Goal: Information Seeking & Learning: Learn about a topic

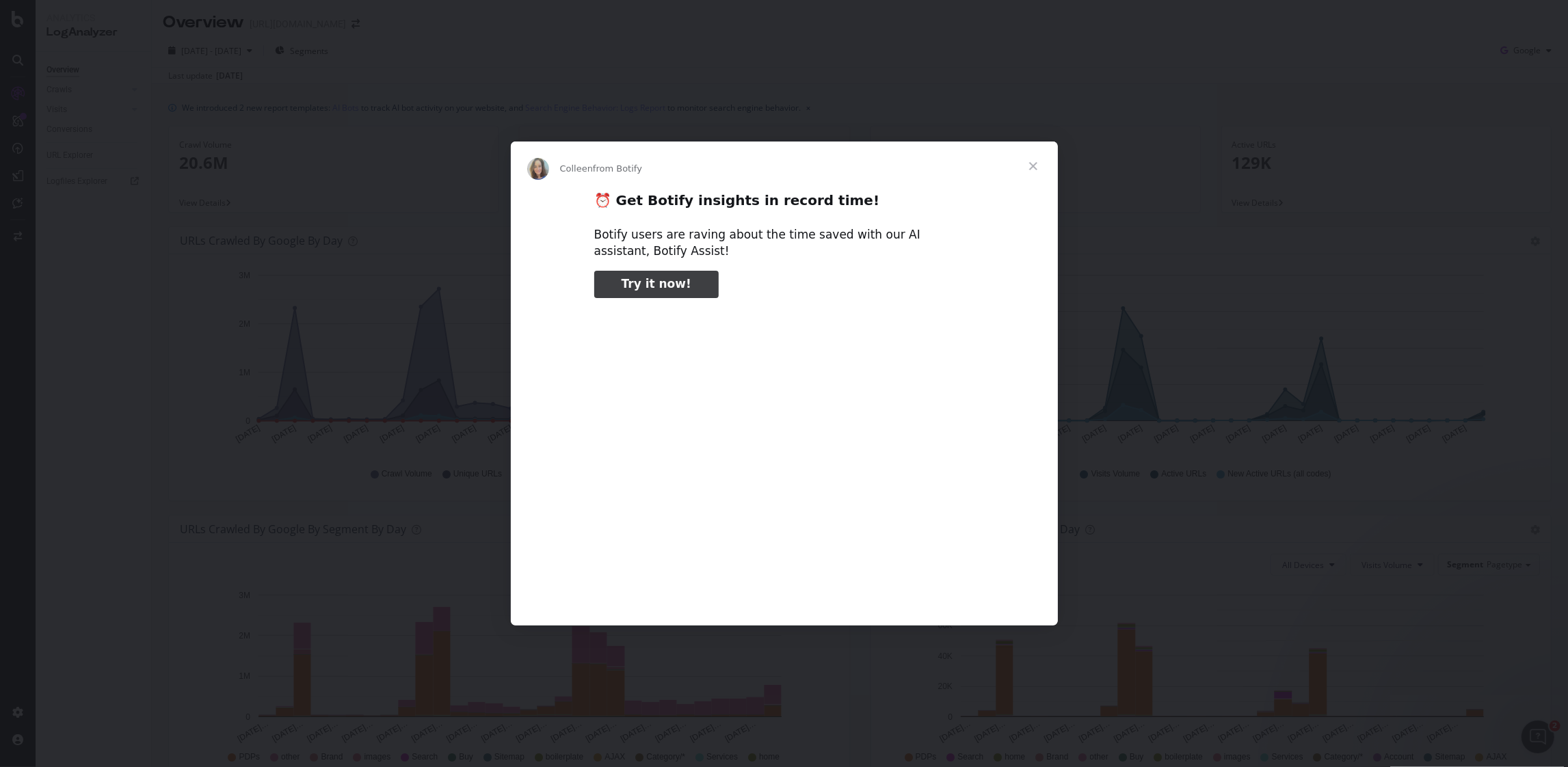
type input "3296666"
click at [1475, 260] on div "Intercom messenger" at bounding box center [784, 384] width 1568 height 767
